Goal: Information Seeking & Learning: Learn about a topic

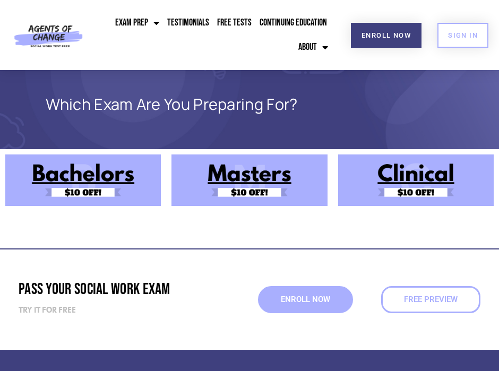
click at [404, 175] on img at bounding box center [416, 181] width 156 height 52
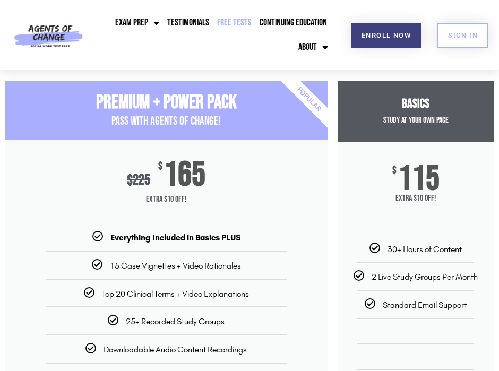
click at [236, 24] on link "Free Tests" at bounding box center [235, 23] width 40 height 24
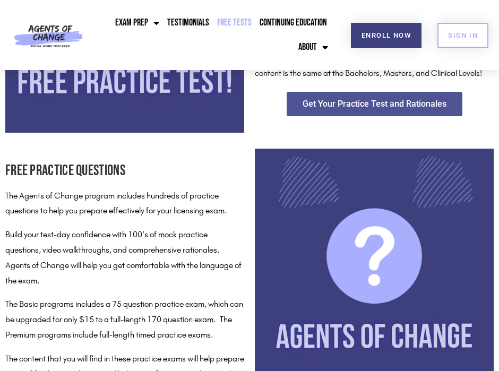
scroll to position [382, 0]
